Goal: Task Accomplishment & Management: Manage account settings

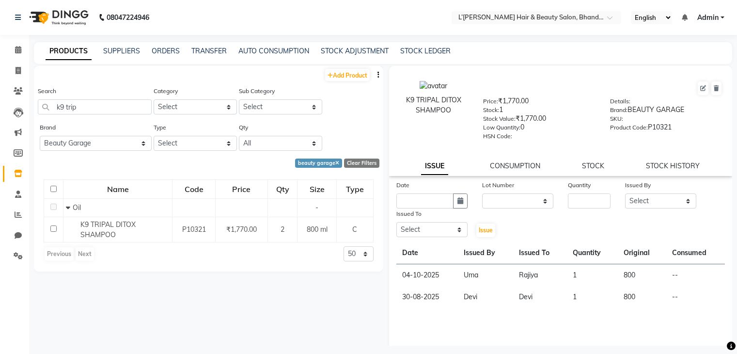
select select "beauty garage"
select select
click at [20, 69] on icon at bounding box center [18, 70] width 5 height 7
select select "7828"
select select "service"
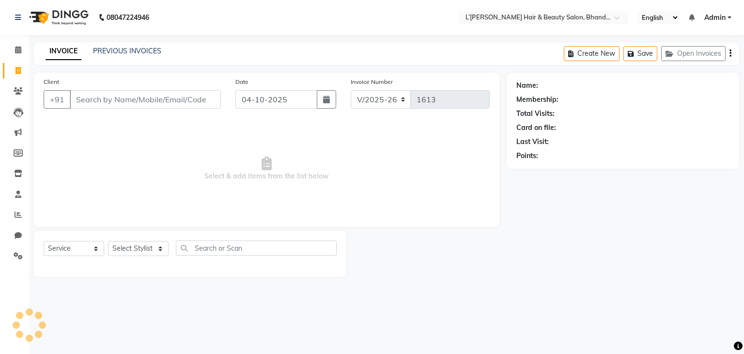
click at [99, 102] on input "Client" at bounding box center [145, 99] width 151 height 18
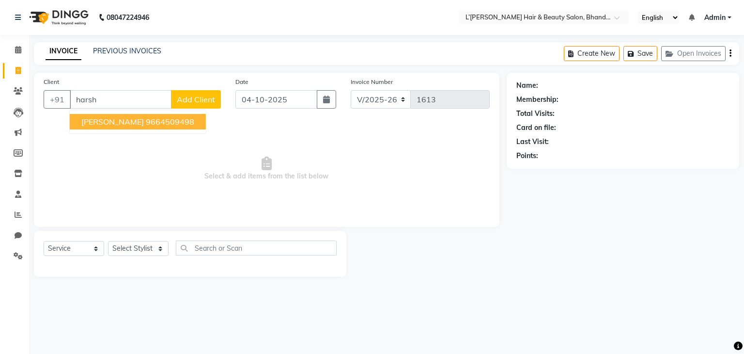
click at [106, 124] on span "[PERSON_NAME]" at bounding box center [112, 122] width 63 height 10
type input "9664509498"
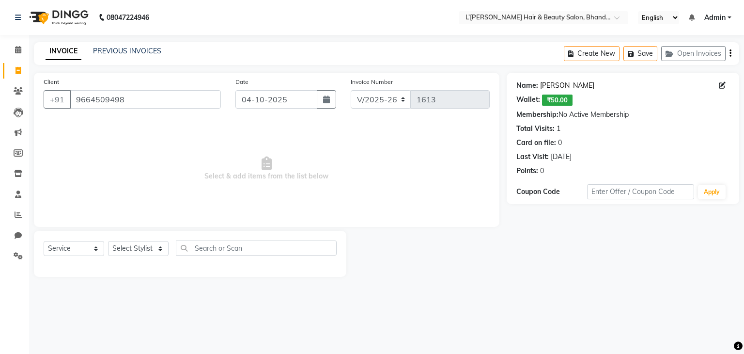
click at [556, 87] on link "[PERSON_NAME]" at bounding box center [567, 85] width 54 height 10
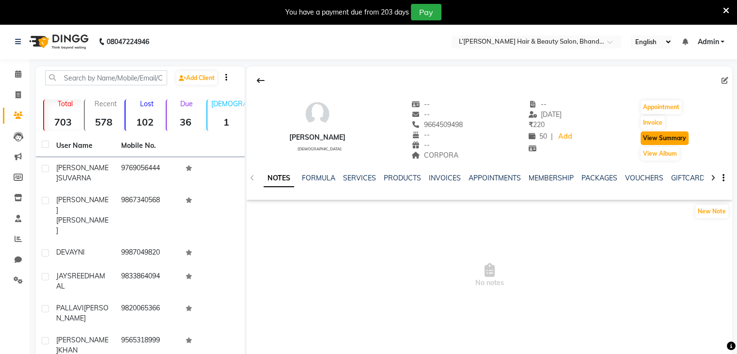
click at [673, 139] on button "View Summary" at bounding box center [665, 138] width 48 height 14
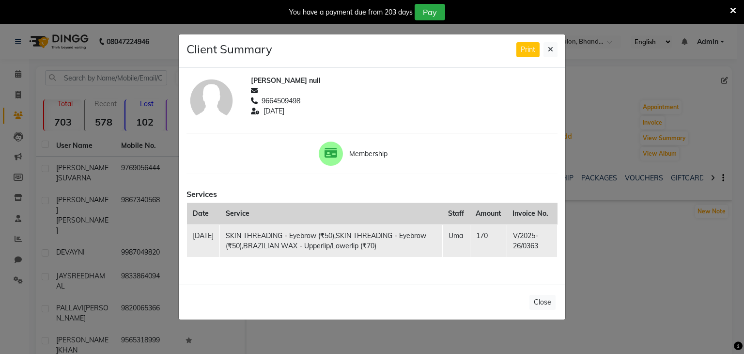
click at [585, 248] on ngb-modal-window "Client Summary Print HARSHDA null 9664509498 2025-06-29 Membership Services Dat…" at bounding box center [372, 177] width 744 height 354
click at [545, 306] on button "Close" at bounding box center [543, 302] width 26 height 15
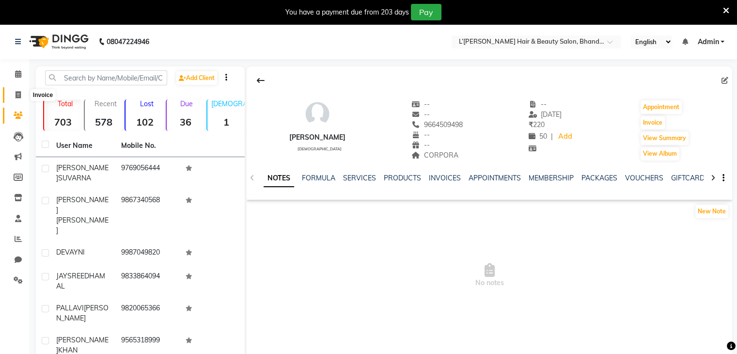
click at [17, 94] on icon at bounding box center [18, 94] width 5 height 7
select select "7828"
select select "service"
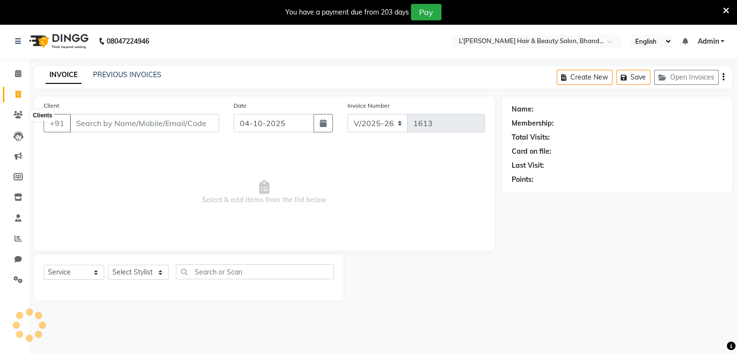
scroll to position [24, 0]
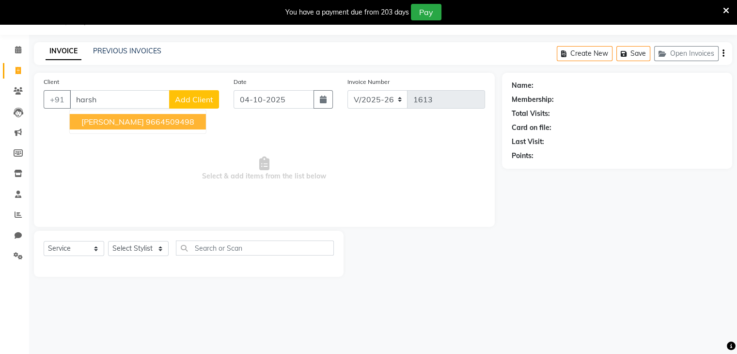
click at [103, 125] on span "[PERSON_NAME]" at bounding box center [112, 122] width 63 height 10
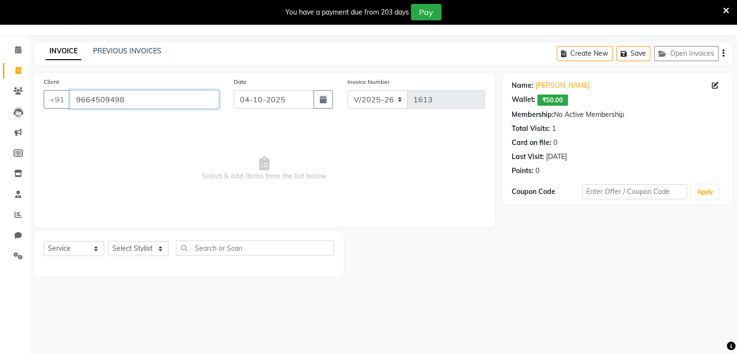
click at [132, 99] on input "9664509498" at bounding box center [144, 99] width 149 height 18
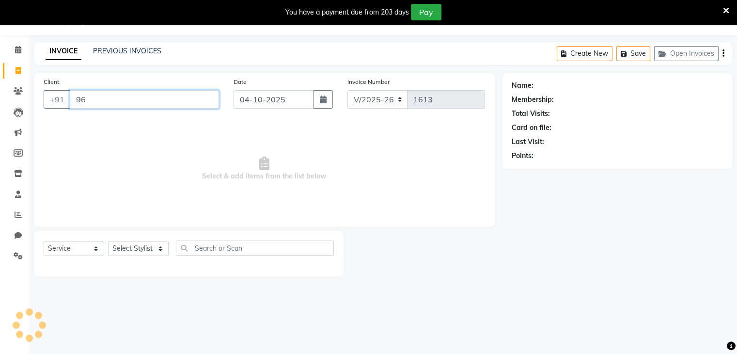
type input "9"
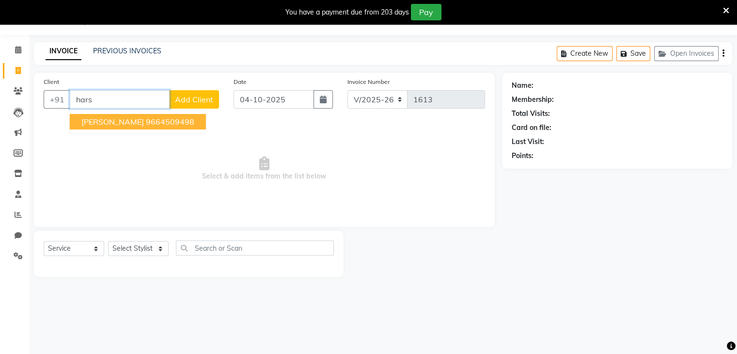
click at [117, 120] on span "[PERSON_NAME]" at bounding box center [112, 122] width 63 height 10
type input "9664509498"
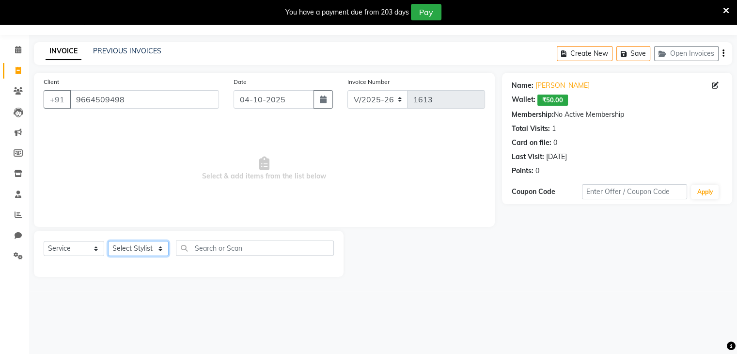
click at [130, 256] on select "Select Stylist Devi DIS Mamta Pinki Rajiya Rupal Shweta Uma UNKNOWN VIDHYA" at bounding box center [138, 248] width 61 height 15
select select "70653"
click at [108, 241] on select "Select Stylist Devi DIS Mamta Pinki Rajiya Rupal Shweta Uma UNKNOWN VIDHYA" at bounding box center [138, 248] width 61 height 15
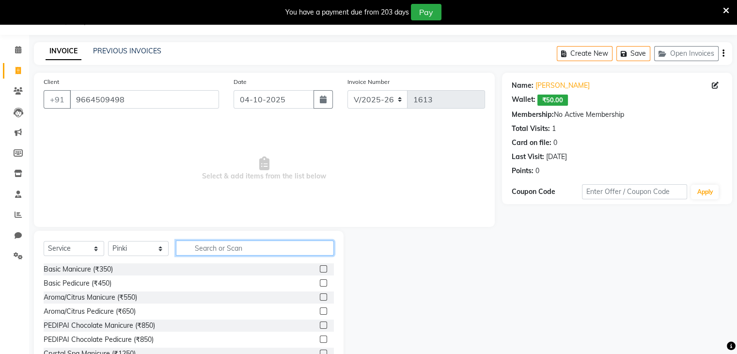
click at [196, 248] on input "text" at bounding box center [255, 247] width 158 height 15
type input "thread"
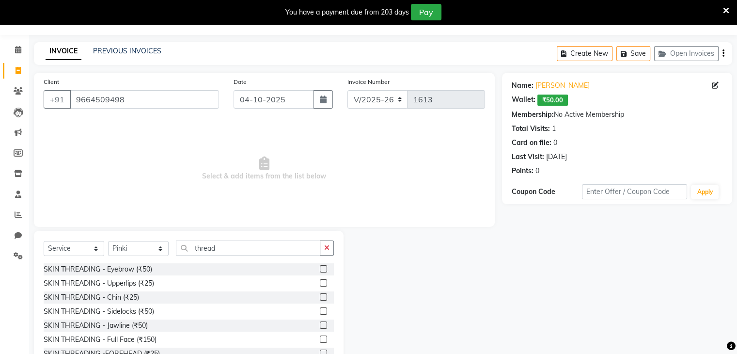
click at [320, 270] on label at bounding box center [323, 268] width 7 height 7
click at [320, 270] on input "checkbox" at bounding box center [323, 269] width 6 height 6
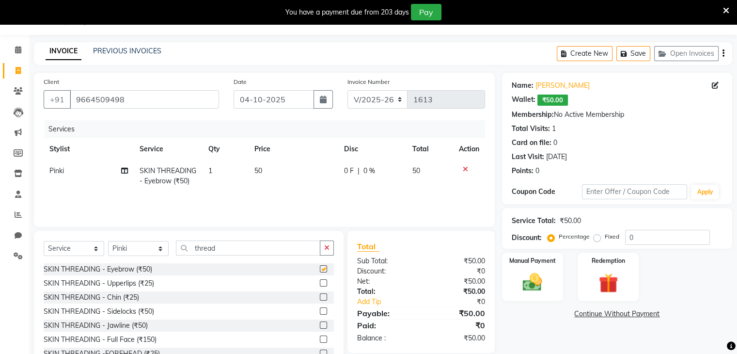
checkbox input "false"
click at [235, 253] on input "thread" at bounding box center [248, 247] width 144 height 15
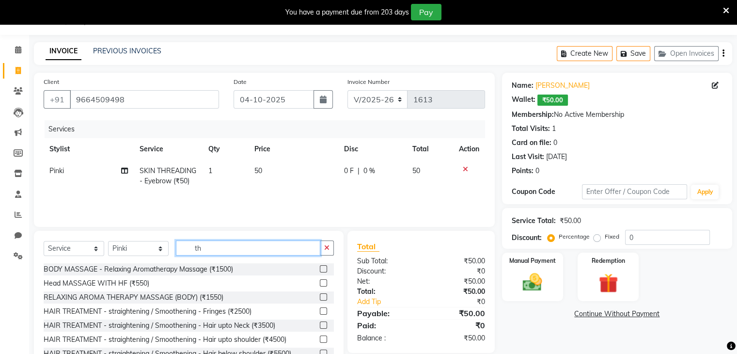
type input "t"
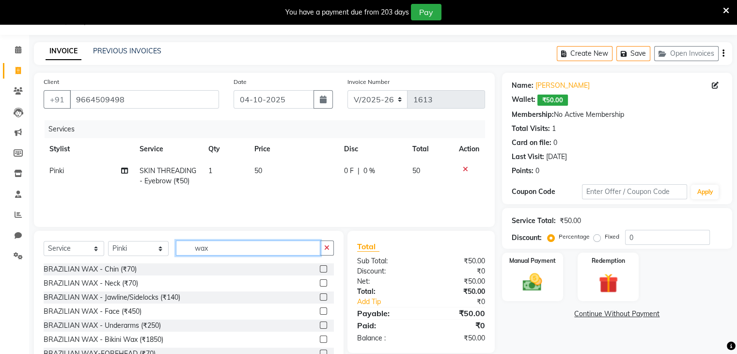
scroll to position [59, 0]
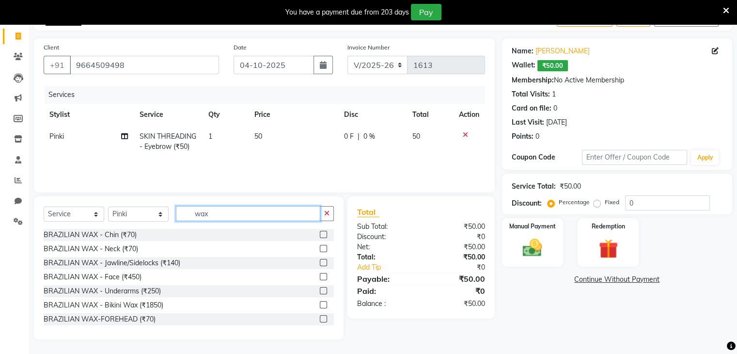
type input "wax"
click at [320, 319] on label at bounding box center [323, 318] width 7 height 7
click at [320, 319] on input "checkbox" at bounding box center [323, 319] width 6 height 6
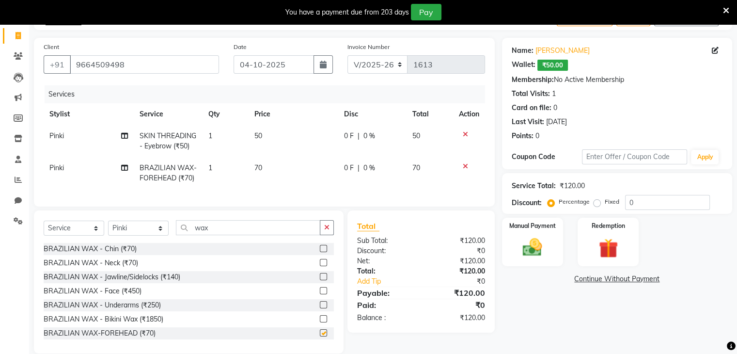
checkbox input "false"
click at [537, 247] on img at bounding box center [532, 247] width 32 height 23
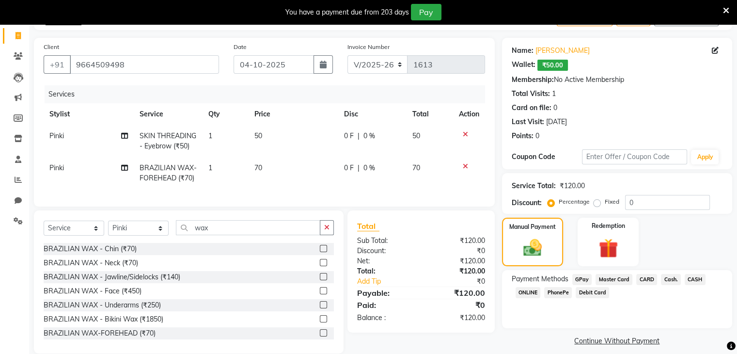
click at [558, 291] on span "PhonePe" at bounding box center [558, 292] width 28 height 11
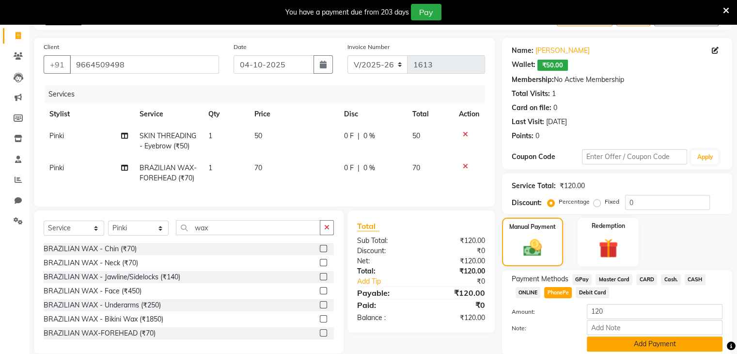
click at [668, 344] on button "Add Payment" at bounding box center [655, 343] width 136 height 15
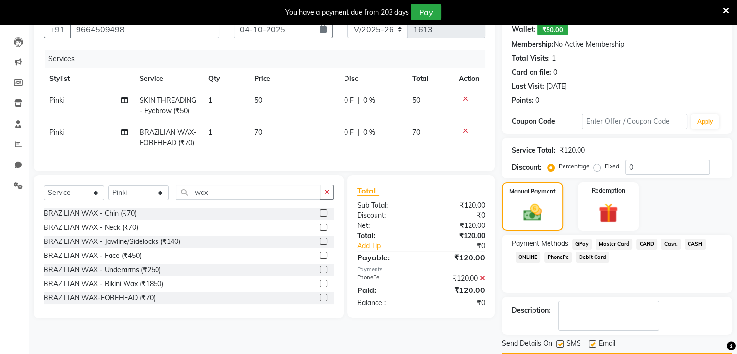
scroll to position [122, 0]
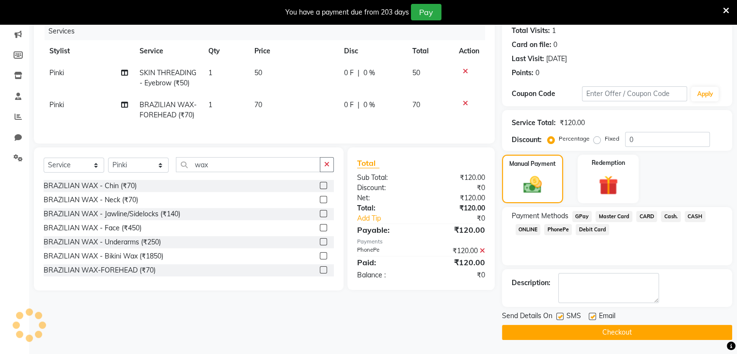
click at [561, 315] on label at bounding box center [559, 316] width 7 height 7
click at [561, 315] on input "checkbox" at bounding box center [559, 317] width 6 height 6
checkbox input "false"
click at [571, 338] on button "Checkout" at bounding box center [617, 332] width 230 height 15
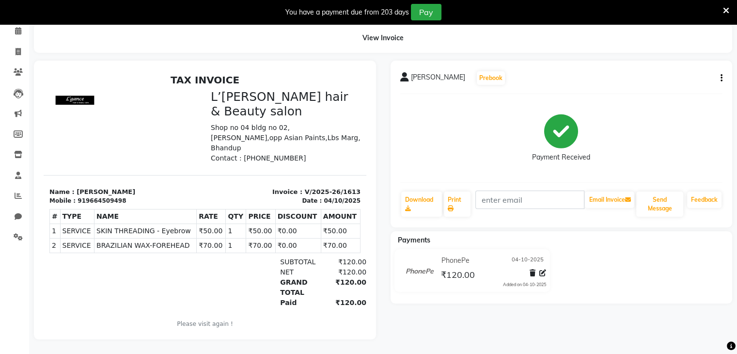
drag, startPoint x: 571, startPoint y: 338, endPoint x: 729, endPoint y: 10, distance: 364.8
click at [729, 10] on div "You have a payment due from 203 days Pay" at bounding box center [368, 12] width 737 height 24
click at [726, 7] on icon at bounding box center [726, 10] width 6 height 9
